Goal: Task Accomplishment & Management: Use online tool/utility

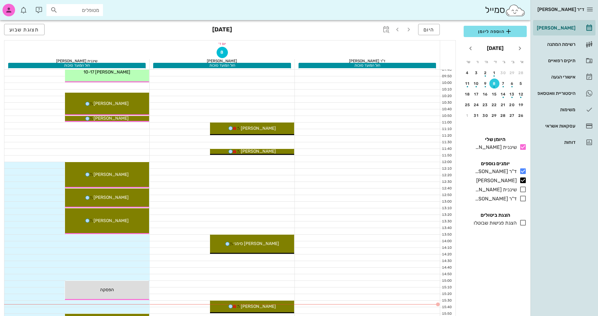
scroll to position [188, 0]
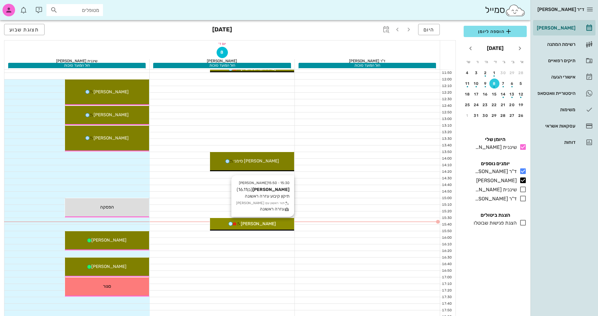
click at [260, 227] on div "15:30 - 15:50 [PERSON_NAME] (בן 16.11 ) תיקון קיבוע עזרה ראשונה תור ראשון עם [P…" at bounding box center [252, 224] width 84 height 13
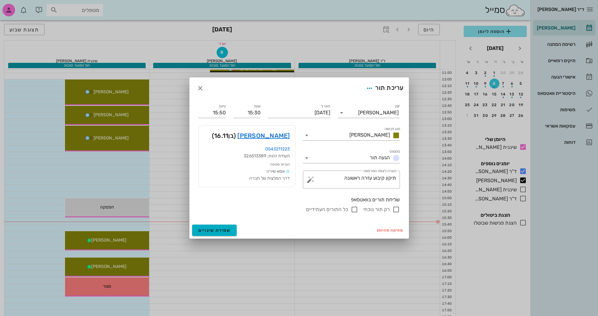
click at [260, 227] on div "ד״ר [PERSON_NAME] [PERSON_NAME] רשימת המתנה תיקים רפואיים אישורי הגעה היסטוריית…" at bounding box center [299, 124] width 598 height 624
click at [278, 137] on link "[PERSON_NAME]" at bounding box center [263, 136] width 52 height 10
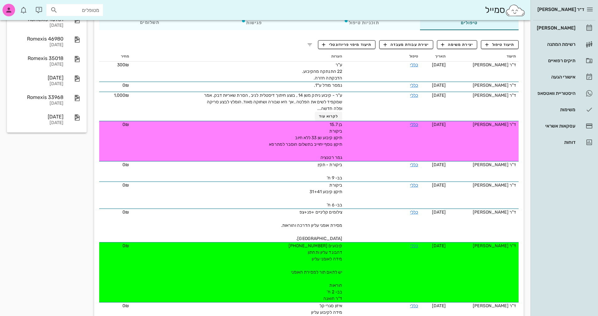
scroll to position [63, 0]
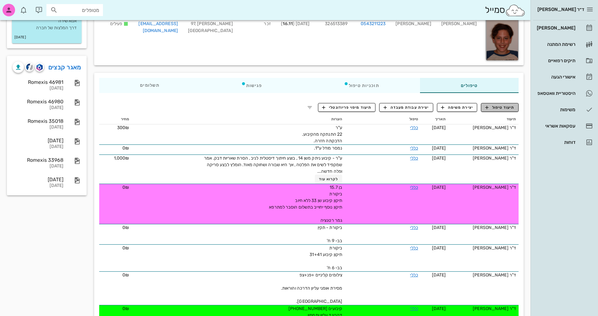
click at [503, 107] on span "תיעוד טיפול" at bounding box center [500, 108] width 29 height 6
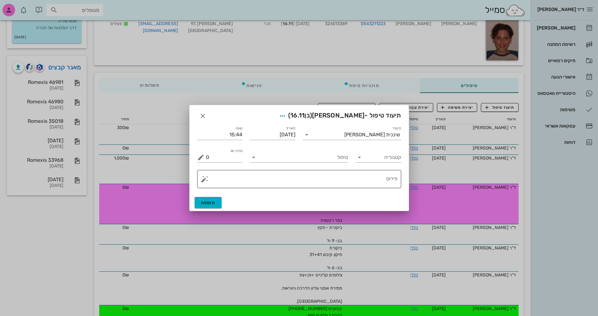
click at [378, 179] on textarea "פירוט" at bounding box center [302, 180] width 192 height 15
type textarea "g"
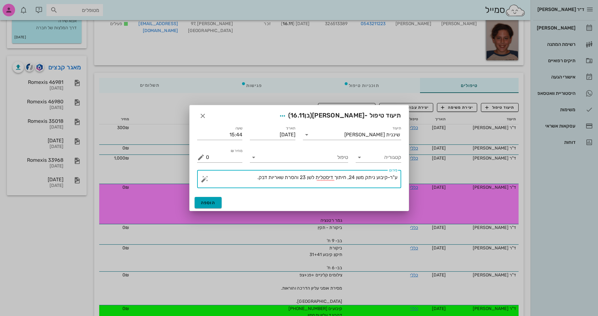
type textarea "ע"ר-קיבוע ניתק משן 24, חיתוך דיסטלית לשן 23 והסרת שאריות דבק."
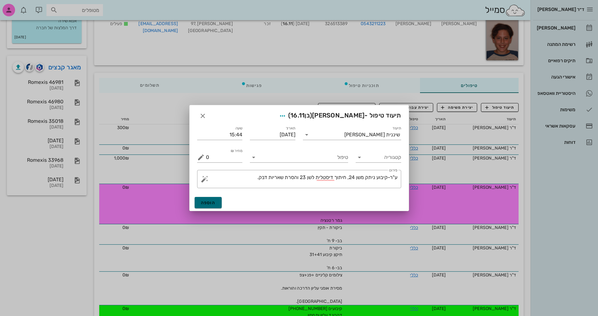
click at [211, 203] on span "הוספה" at bounding box center [208, 202] width 15 height 5
click at [303, 159] on input "טיפול" at bounding box center [304, 157] width 90 height 10
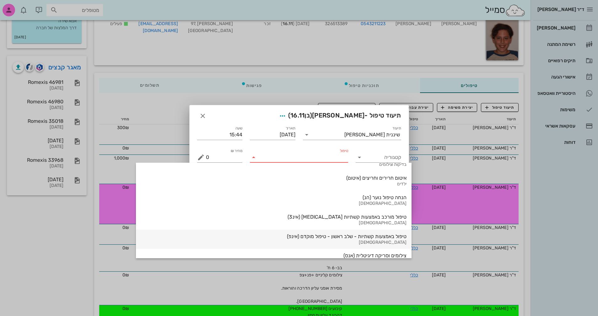
scroll to position [675, 0]
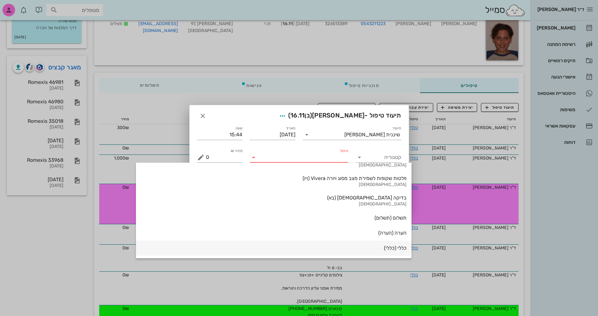
click at [323, 244] on div "כללי (כללי)" at bounding box center [274, 248] width 266 height 14
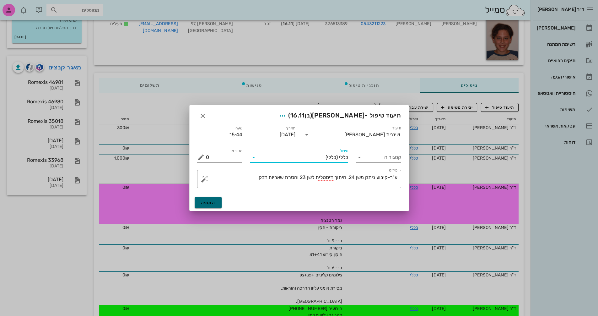
click at [212, 202] on span "הוספה" at bounding box center [208, 202] width 15 height 5
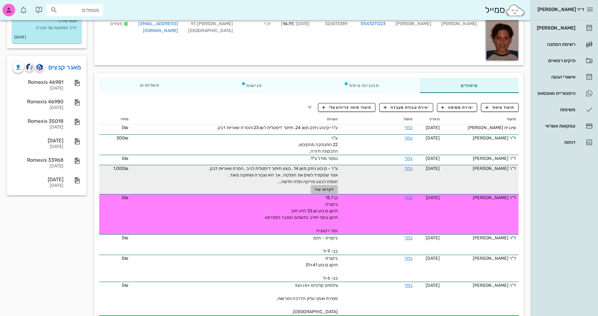
click at [321, 188] on span "לקרוא עוד" at bounding box center [324, 189] width 19 height 4
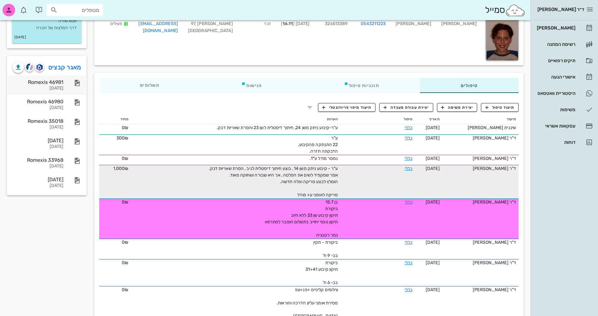
scroll to position [0, 0]
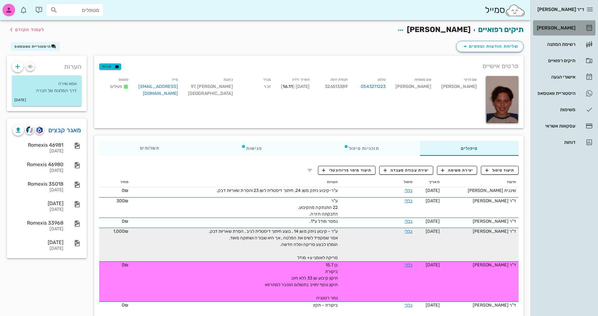
click at [564, 24] on div "[PERSON_NAME]" at bounding box center [556, 28] width 40 height 10
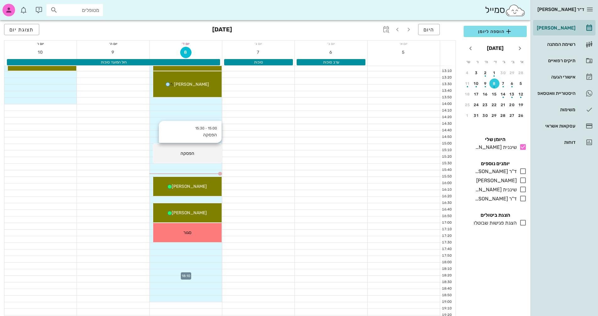
scroll to position [220, 0]
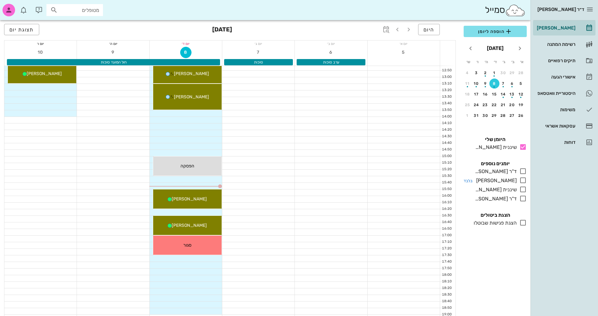
click at [524, 181] on icon at bounding box center [523, 181] width 8 height 8
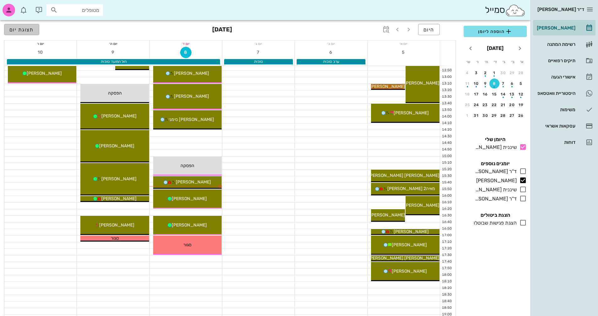
click at [25, 30] on span "תצוגת יום" at bounding box center [21, 30] width 24 height 6
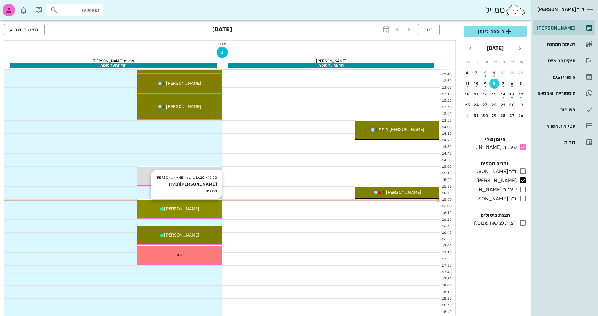
click at [213, 209] on div "[PERSON_NAME]" at bounding box center [180, 208] width 84 height 7
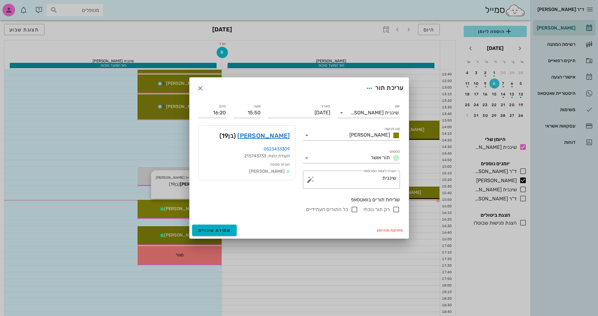
click at [213, 209] on div at bounding box center [299, 158] width 598 height 316
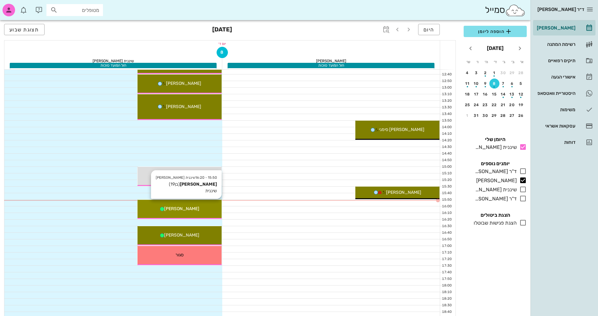
click at [213, 209] on div "[PERSON_NAME]" at bounding box center [180, 208] width 84 height 7
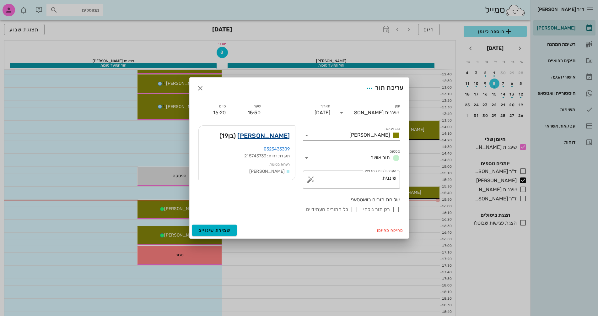
click at [279, 133] on link "[PERSON_NAME]" at bounding box center [263, 136] width 52 height 10
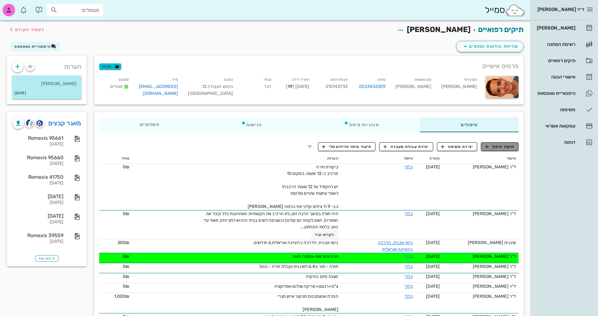
click at [494, 146] on span "תיעוד טיפול" at bounding box center [500, 147] width 29 height 6
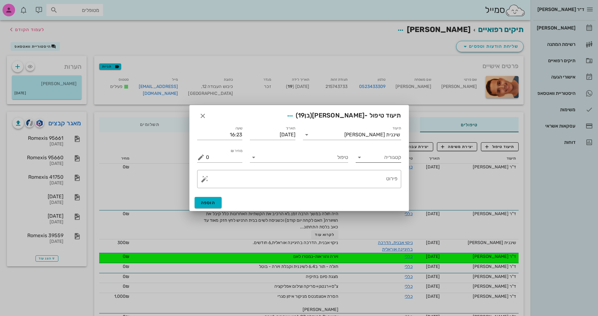
click at [360, 159] on icon at bounding box center [360, 158] width 8 height 8
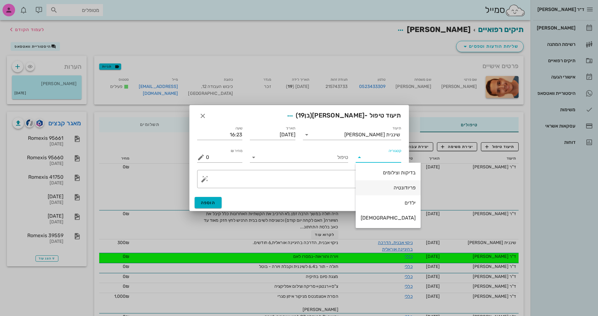
click at [393, 188] on div "פריודונטיה" at bounding box center [388, 188] width 55 height 6
type input "פריודונטיה"
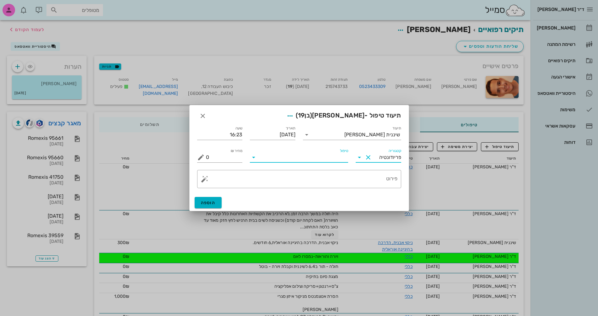
click at [333, 160] on input "טיפול" at bounding box center [304, 157] width 90 height 10
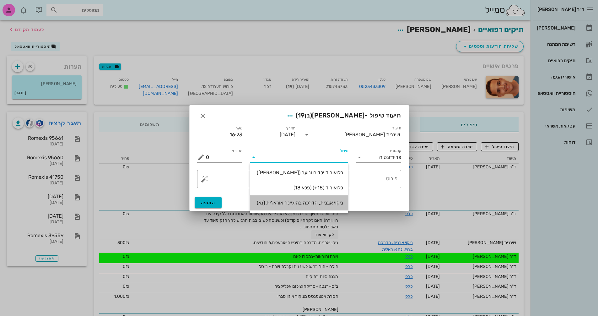
click at [321, 201] on div "ניקוי אבנית, הדרכה בהיגיינה אוראלית (נא)" at bounding box center [299, 203] width 88 height 6
type input "300"
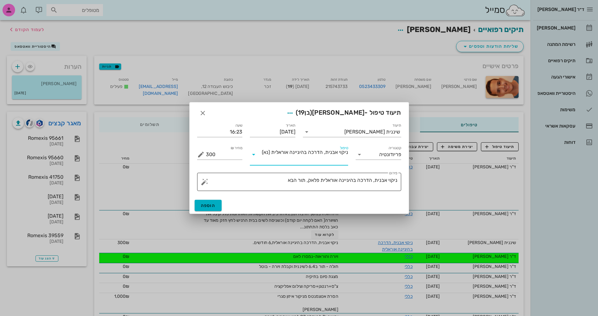
drag, startPoint x: 283, startPoint y: 184, endPoint x: 278, endPoint y: 182, distance: 4.6
click at [282, 184] on textarea "ניקוי אבנית, הדרכה בהיגיינה אוראלית פלאק, תור הבא" at bounding box center [302, 183] width 192 height 15
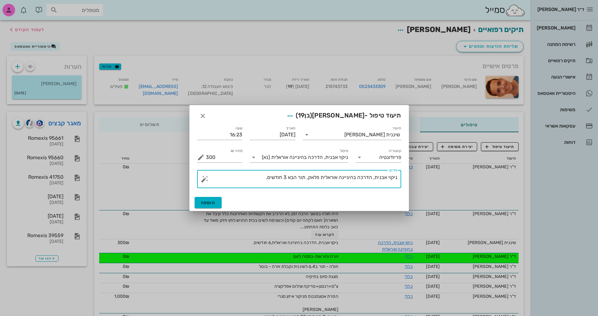
type textarea "ניקוי אבנית, הדרכה בהיגיינה אוראלית פלאק, תור הבא 3 חודשים."
click at [216, 202] on button "הוספה" at bounding box center [208, 202] width 27 height 11
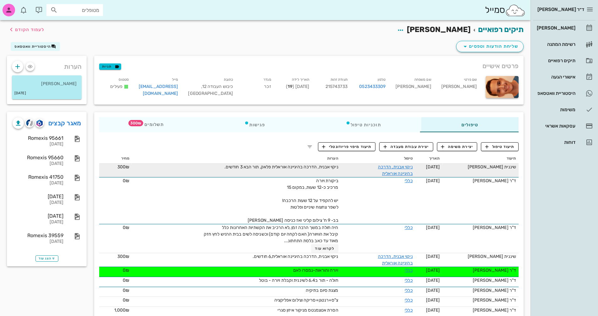
click at [316, 169] on td "ניקוי אבנית, הדרכה בהיגיינה אוראלית פלאק, תור הבא 3 חודשים." at bounding box center [236, 171] width 209 height 14
click at [403, 166] on link "ניקוי אבנית, הדרכה בהיגיינה אוראלית" at bounding box center [395, 170] width 35 height 12
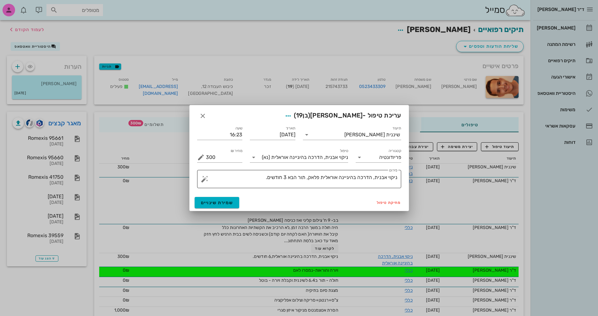
click at [265, 176] on textarea "ניקוי אבנית, הדרכה בהיגיינה אוראלית פלאק, תור הבא 3 חודשים." at bounding box center [302, 180] width 192 height 15
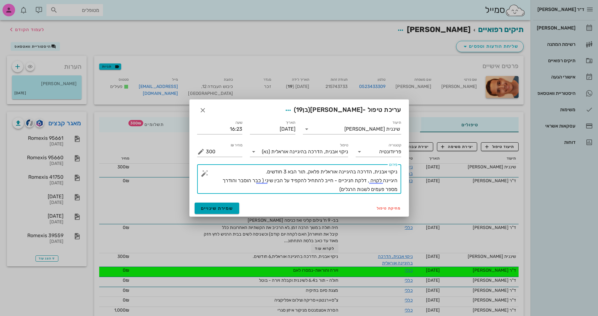
type textarea "ניקוי אבנית, הדרכה בהיגיינה אוראלית פלאק, תור הבא 3 חודשים. היגיינה לקויה , דלק…"
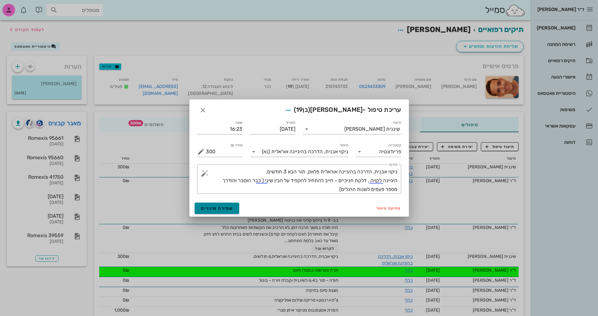
click at [217, 207] on span "שמירת שינויים" at bounding box center [217, 208] width 32 height 5
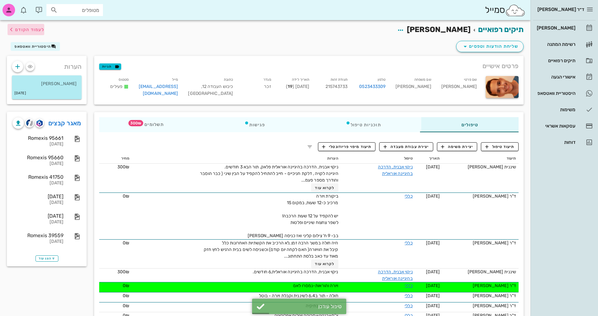
click at [37, 31] on span "לעמוד הקודם" at bounding box center [29, 29] width 29 height 5
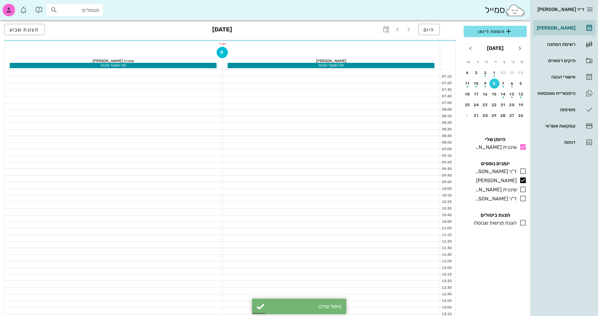
scroll to position [220, 0]
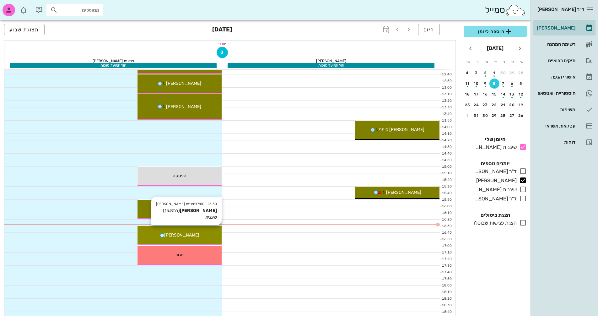
click at [206, 233] on div "[PERSON_NAME]" at bounding box center [180, 235] width 84 height 7
